Goal: Task Accomplishment & Management: Complete application form

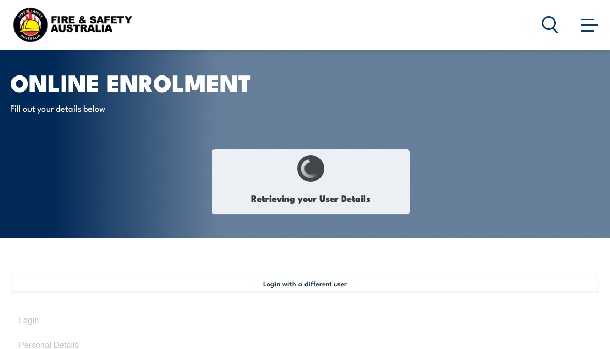
select select "Mr"
type input "[PERSON_NAME]"
type input "[DATE]"
type input "GMVD33GH6T"
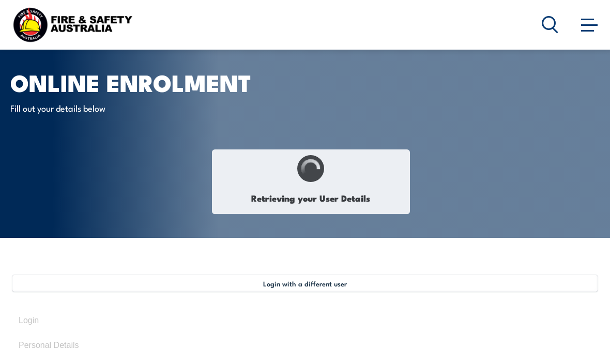
select select "M"
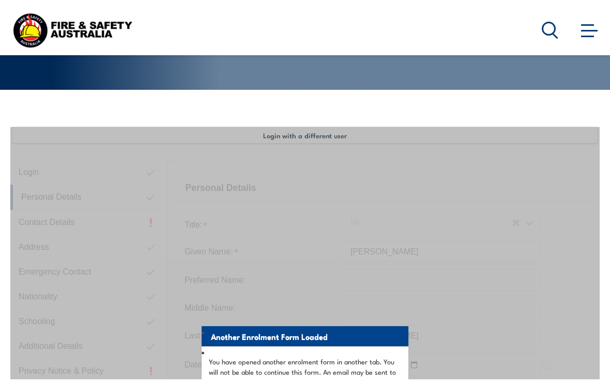
scroll to position [207, 0]
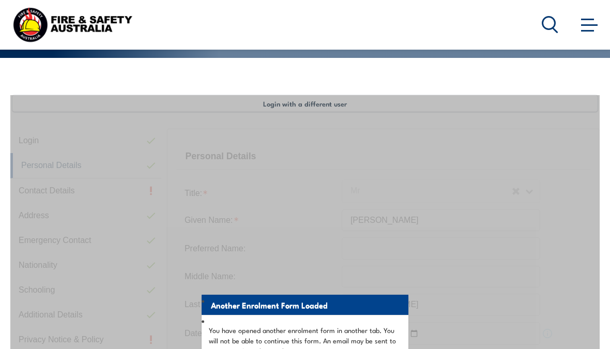
click at [585, 25] on span at bounding box center [589, 25] width 17 height 2
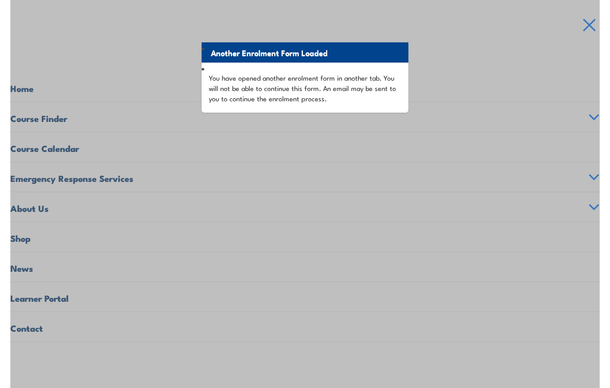
scroll to position [460, 0]
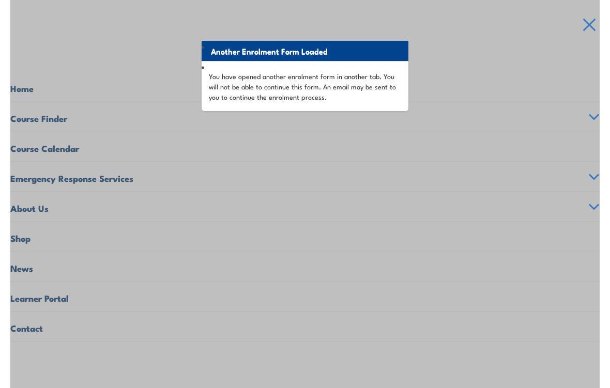
click at [588, 29] on div "Another Enrolment Form Loaded You have opened another enrolment form in another…" at bounding box center [304, 126] width 589 height 569
click at [580, 28] on div "Another Enrolment Form Loaded You have opened another enrolment form in another…" at bounding box center [304, 126] width 589 height 569
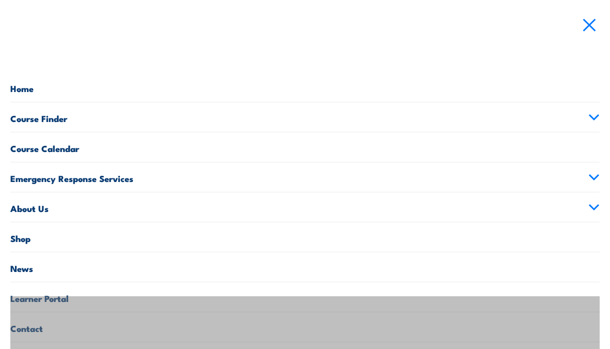
scroll to position [0, 0]
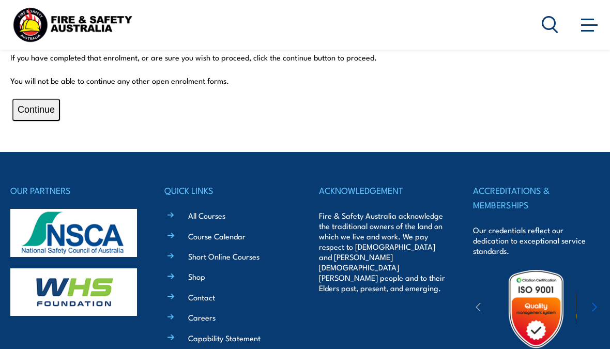
click at [36, 107] on button "Continue" at bounding box center [36, 110] width 48 height 22
